Goal: Transaction & Acquisition: Purchase product/service

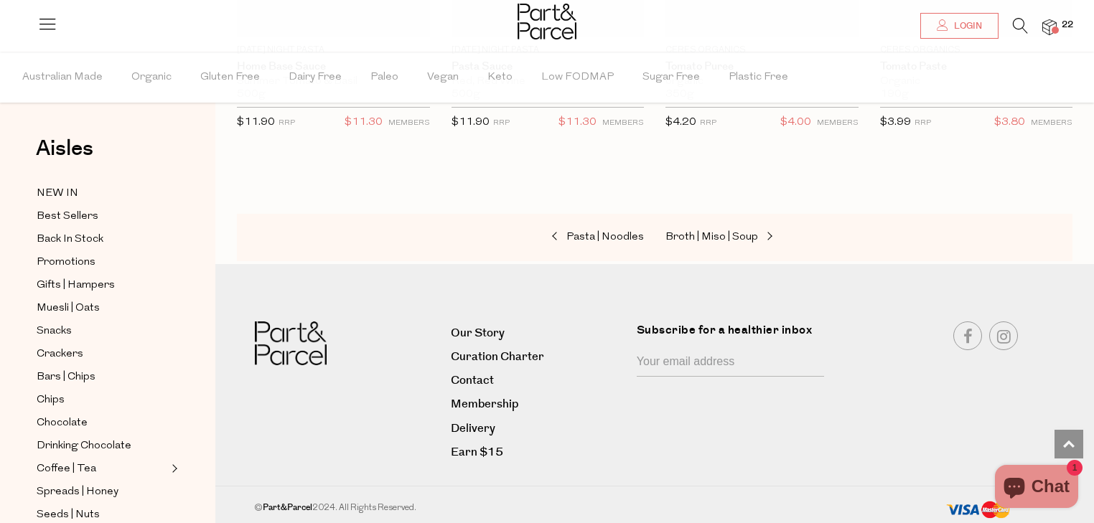
scroll to position [1195, 0]
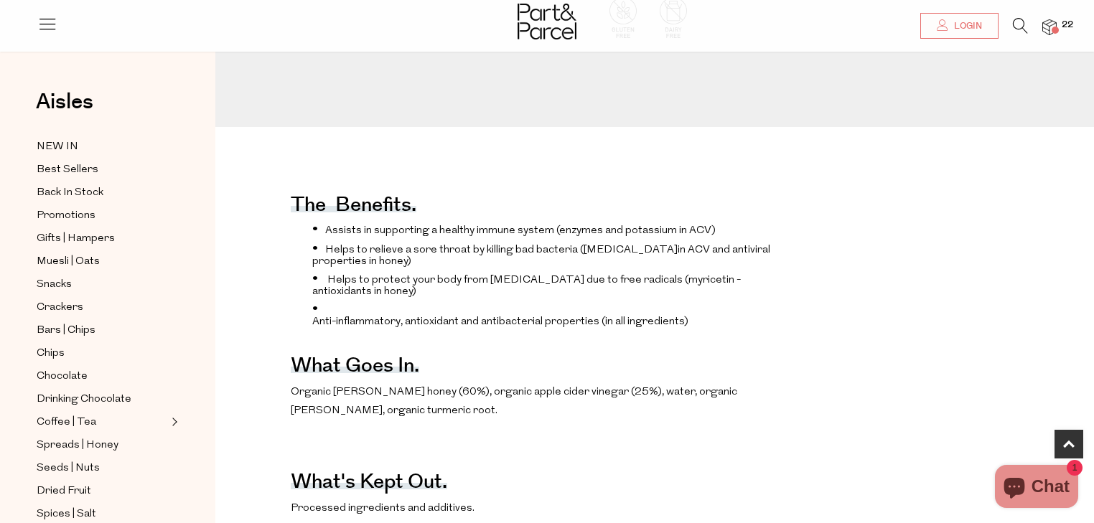
scroll to position [488, 0]
